Goal: Task Accomplishment & Management: Use online tool/utility

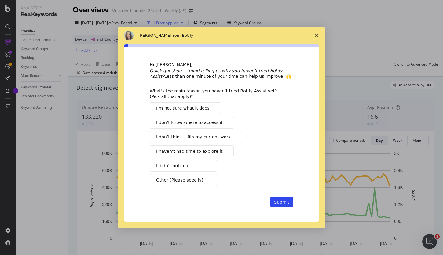
click at [315, 32] on span "Close survey" at bounding box center [316, 35] width 17 height 17
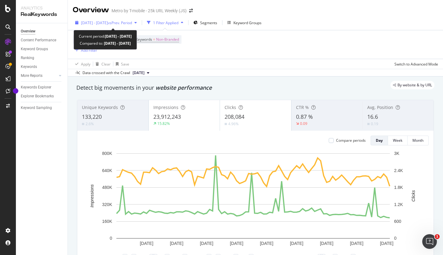
click at [132, 24] on span "vs Prev. Period" at bounding box center [120, 22] width 24 height 5
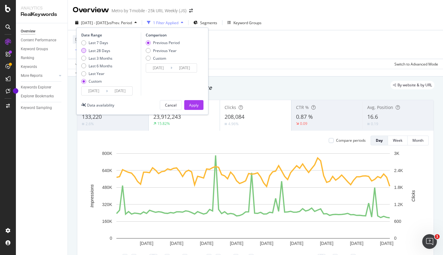
click at [84, 52] on div "Last 28 Days" at bounding box center [83, 50] width 5 height 5
type input "[DATE]"
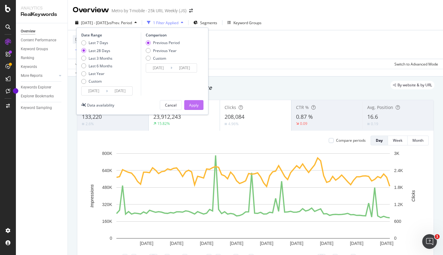
click at [191, 107] on div "Apply" at bounding box center [193, 104] width 9 height 5
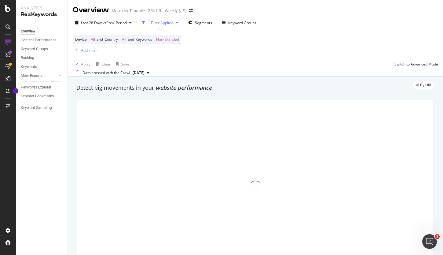
click at [149, 74] on icon at bounding box center [148, 73] width 2 height 4
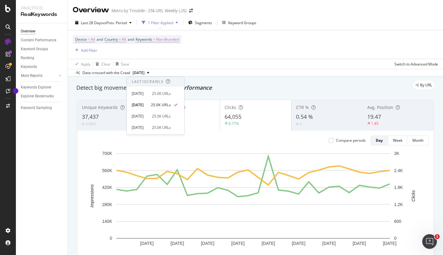
click at [149, 72] on icon at bounding box center [148, 73] width 2 height 4
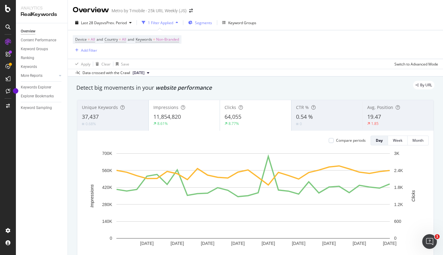
click at [199, 23] on span "Segments" at bounding box center [203, 22] width 17 height 5
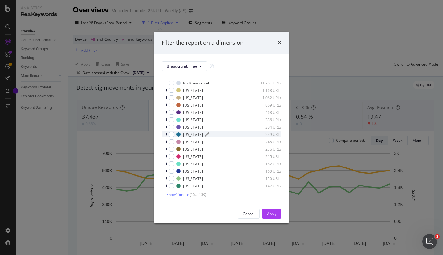
scroll to position [6, 0]
click at [200, 67] on icon "modal" at bounding box center [201, 66] width 2 height 4
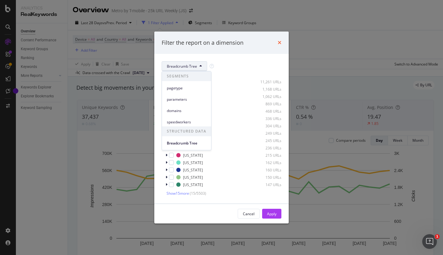
click at [279, 42] on icon "times" at bounding box center [280, 42] width 4 height 5
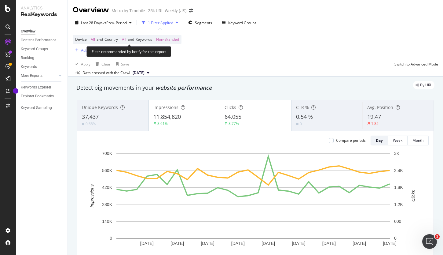
click at [169, 39] on span "Non-Branded" at bounding box center [167, 39] width 23 height 9
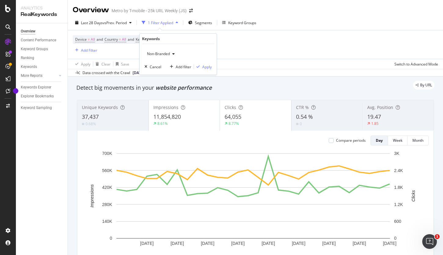
click at [172, 52] on div "button" at bounding box center [173, 54] width 7 height 4
click at [238, 51] on div "Device = All and Country = All and Keywords = Non-Branded Add Filter" at bounding box center [255, 44] width 365 height 28
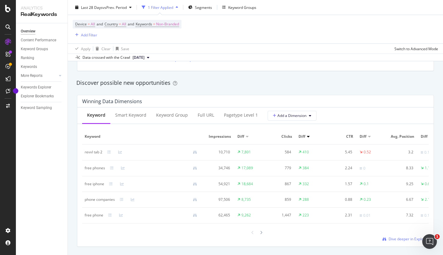
scroll to position [519, 0]
